Goal: Information Seeking & Learning: Find specific fact

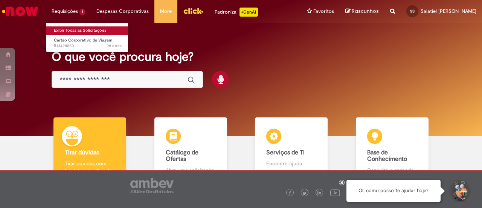
click at [77, 31] on link "Exibir Todas as Solicitações" at bounding box center [87, 30] width 83 height 8
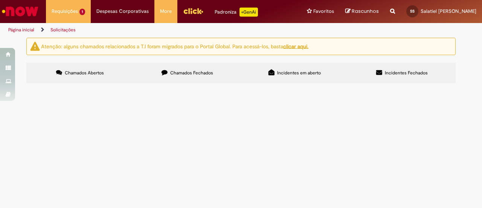
click at [188, 71] on span "Chamados Fechados" at bounding box center [191, 73] width 43 height 6
click at [0, 0] on span "Criação do código MASSA LIQ LIPTON LIMÃO ZERO NF25" at bounding box center [0, 0] width 0 height 0
click at [0, 0] on span "Cadastro Produto Acabado - Verticalizada" at bounding box center [0, 0] width 0 height 0
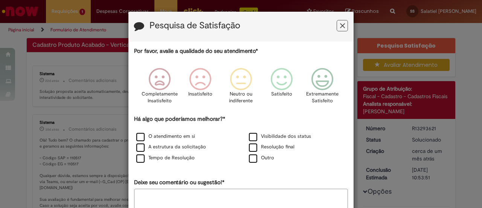
click at [340, 29] on icon "Feedback" at bounding box center [342, 26] width 5 height 8
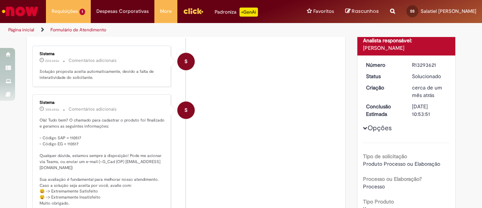
scroll to position [75, 0]
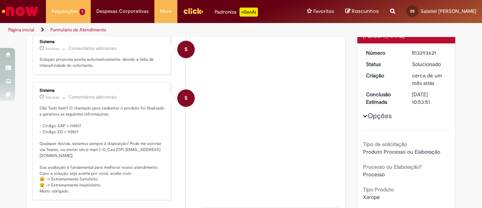
click at [40, 123] on p "Olá! Tudo bem? O chamado para cadastrar o produto foi finalizado e geramos as s…" at bounding box center [102, 149] width 125 height 89
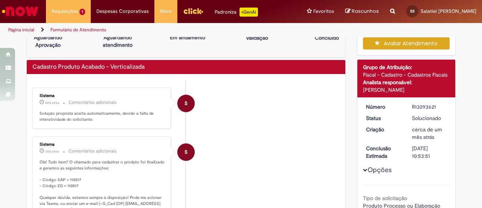
scroll to position [38, 0]
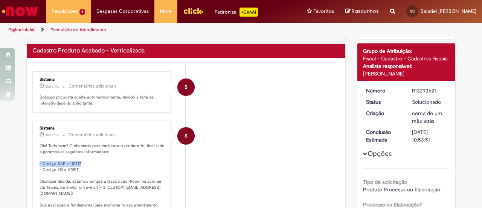
drag, startPoint x: 37, startPoint y: 161, endPoint x: 79, endPoint y: 162, distance: 42.6
click at [79, 162] on p "Olá! Tudo bem? O chamado para cadastrar o produto foi finalizado e geramos as s…" at bounding box center [102, 187] width 125 height 89
copy p "- Código SAP = 110517"
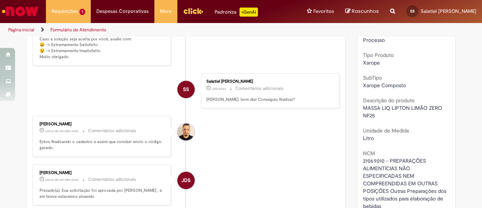
scroll to position [226, 0]
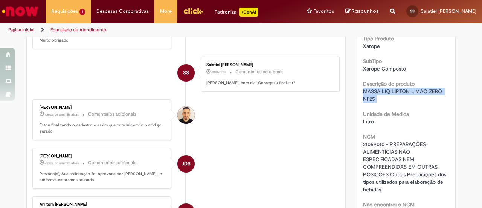
drag, startPoint x: 363, startPoint y: 90, endPoint x: 380, endPoint y: 102, distance: 21.6
click at [380, 102] on div "Tipo de solicitação Produto Processo ou Elaboração Processo ou Elaboração? Proc…" at bounding box center [406, 173] width 87 height 386
copy div "MASSA LIQ LIPTON LIMÃO ZERO NF25"
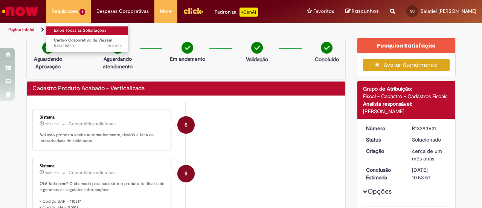
click at [68, 28] on link "Exibir Todas as Solicitações" at bounding box center [87, 30] width 83 height 8
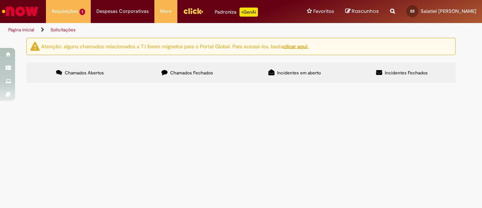
click at [178, 71] on span "Chamados Fechados" at bounding box center [191, 73] width 43 height 6
click at [0, 0] on span "Criação do código MASSA LIQ LIPTON PESSEGO ZERO NF25" at bounding box center [0, 0] width 0 height 0
click at [0, 0] on span "Cadastro Produto Acabado - Verticalizada" at bounding box center [0, 0] width 0 height 0
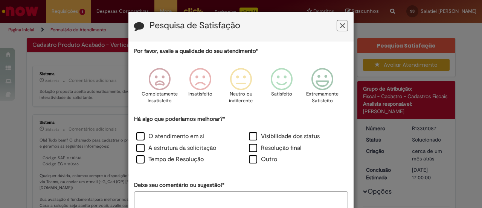
click at [342, 24] on icon "Feedback" at bounding box center [342, 26] width 5 height 8
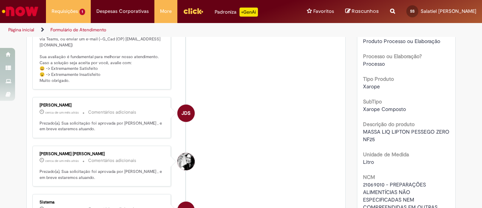
scroll to position [188, 0]
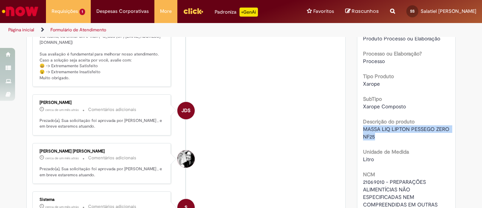
drag, startPoint x: 360, startPoint y: 127, endPoint x: 376, endPoint y: 133, distance: 16.6
click at [376, 133] on div "MASSA LIQ LIPTON PESSEGO ZERO NF25" at bounding box center [406, 132] width 87 height 15
copy span "MASSA LIQ LIPTON PESSEGO ZERO NF25"
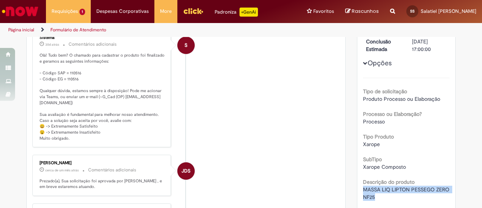
scroll to position [113, 0]
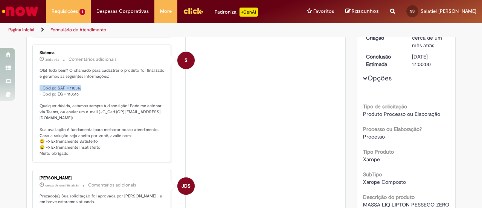
drag, startPoint x: 36, startPoint y: 85, endPoint x: 81, endPoint y: 86, distance: 44.8
click at [81, 86] on div "Sistema 30d atrás 30 dias atrás Comentários adicionais Olá! Tudo bem? O chamado…" at bounding box center [102, 103] width 134 height 113
copy p "- Código SAP = 110516"
